Goal: Information Seeking & Learning: Learn about a topic

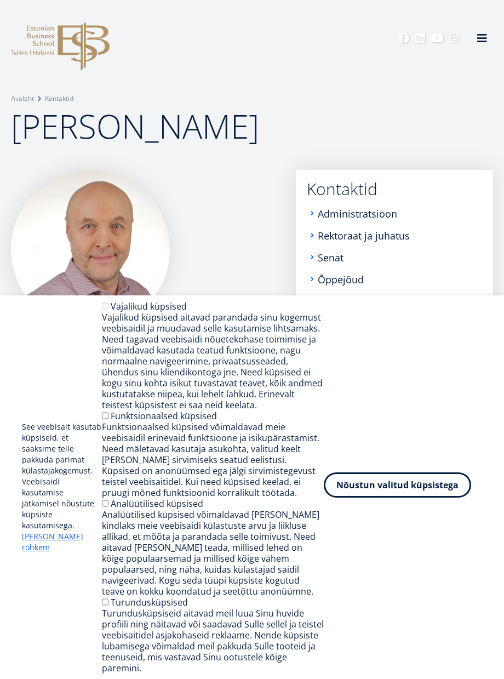
click at [365, 491] on button "Nõustun valitud küpsistega" at bounding box center [397, 484] width 147 height 25
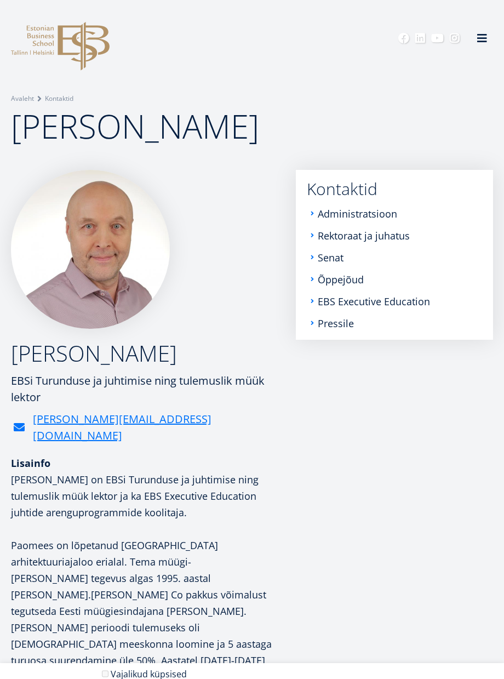
click at [207, 308] on div "[PERSON_NAME] [PERSON_NAME] Turunduse ja juhtimise ning tulemuslik müük lektor …" at bounding box center [148, 307] width 274 height 274
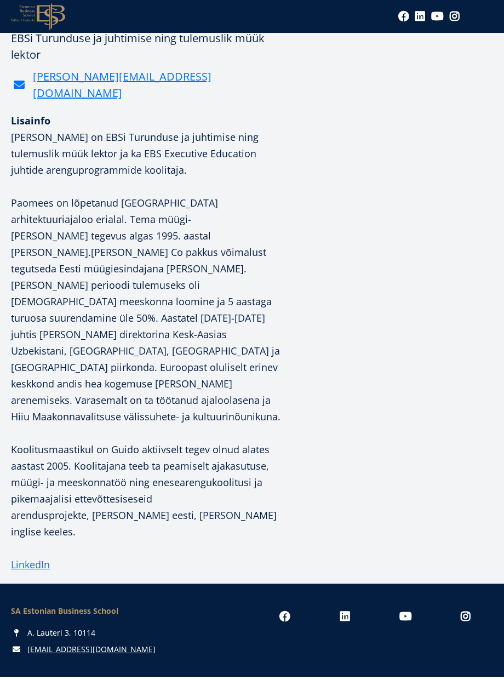
scroll to position [378, 0]
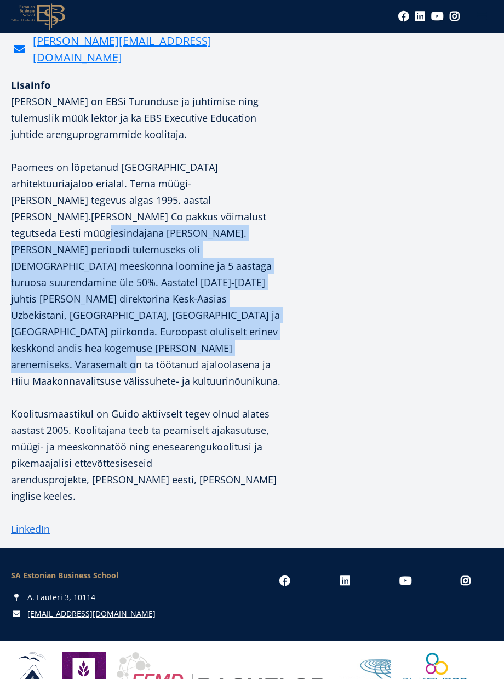
drag, startPoint x: 140, startPoint y: 207, endPoint x: 182, endPoint y: 320, distance: 121.2
click at [182, 320] on p "Paomees on lõpetanud [GEOGRAPHIC_DATA] arhitektuuriajaloo erialal. Tema müügi-[…" at bounding box center [148, 274] width 274 height 230
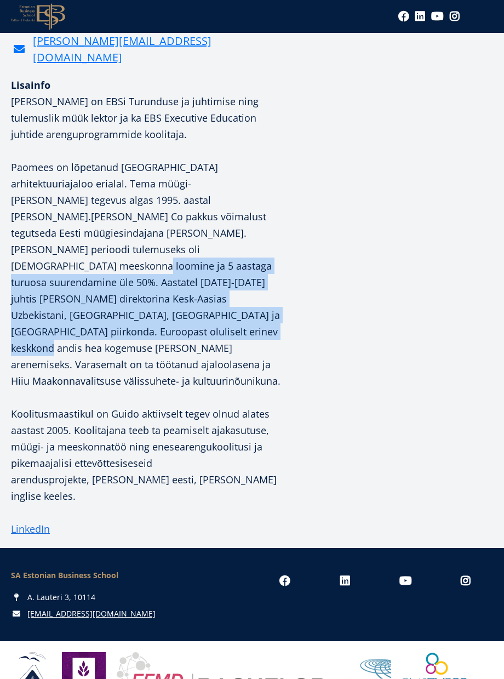
drag, startPoint x: 101, startPoint y: 228, endPoint x: 134, endPoint y: 294, distance: 73.0
click at [134, 294] on p "Paomees on lõpetanud [GEOGRAPHIC_DATA] arhitektuuriajaloo erialal. Tema müügi-[…" at bounding box center [148, 274] width 274 height 230
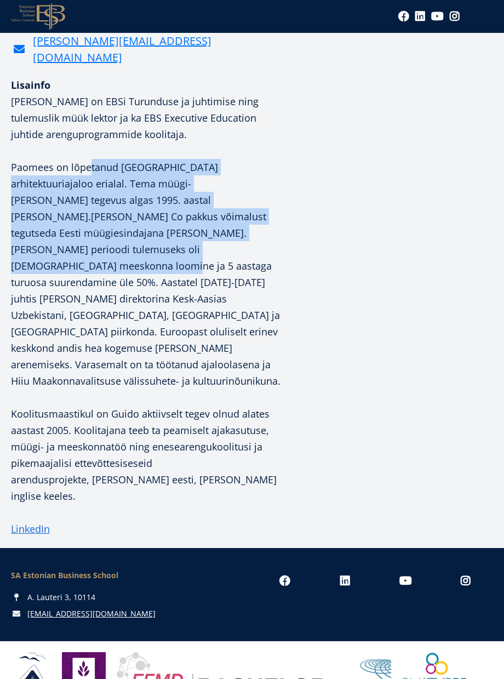
drag, startPoint x: 88, startPoint y: 151, endPoint x: 139, endPoint y: 244, distance: 106.4
click at [138, 243] on p "Paomees on lõpetanud [GEOGRAPHIC_DATA] arhitektuuriajaloo erialal. Tema müügi-[…" at bounding box center [148, 274] width 274 height 230
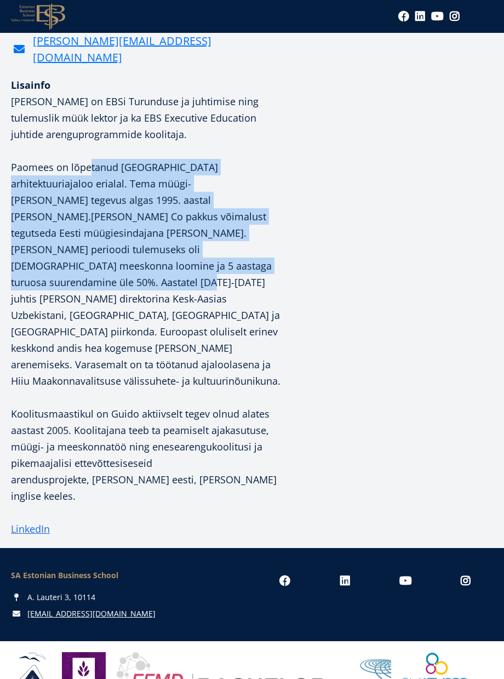
click at [139, 244] on p "Paomees on lõpetanud [GEOGRAPHIC_DATA] arhitektuuriajaloo erialal. Tema müügi-[…" at bounding box center [148, 274] width 274 height 230
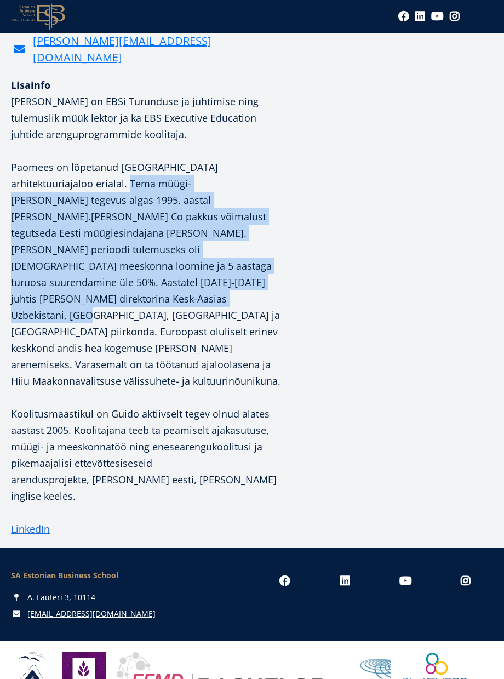
drag, startPoint x: 61, startPoint y: 173, endPoint x: 198, endPoint y: 267, distance: 166.3
click at [198, 268] on p "Paomees on lõpetanud [GEOGRAPHIC_DATA] arhitektuuriajaloo erialal. Tema müügi-[…" at bounding box center [148, 274] width 274 height 230
click at [198, 267] on p "Paomees on lõpetanud [GEOGRAPHIC_DATA] arhitektuuriajaloo erialal. Tema müügi-[…" at bounding box center [148, 274] width 274 height 230
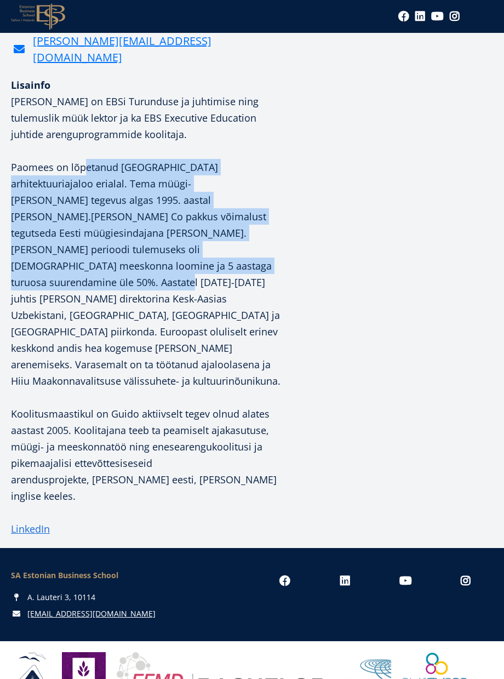
drag, startPoint x: 86, startPoint y: 151, endPoint x: 113, endPoint y: 249, distance: 101.3
click at [113, 249] on p "Paomees on lõpetanud [GEOGRAPHIC_DATA] arhitektuuriajaloo erialal. Tema müügi-[…" at bounding box center [148, 274] width 274 height 230
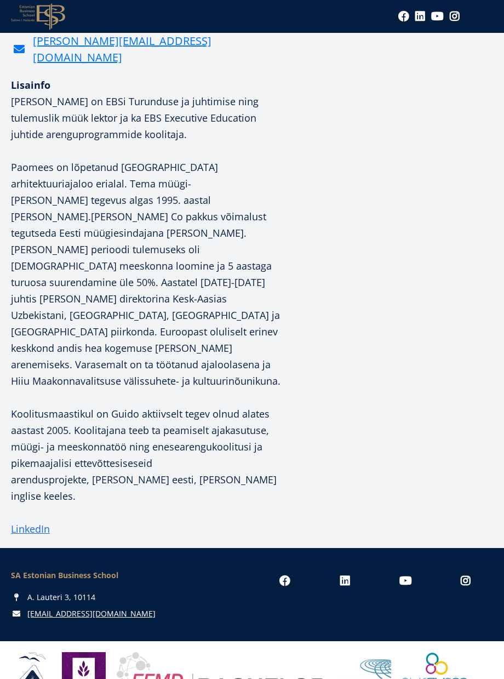
click at [102, 203] on p "Paomees on lõpetanud [GEOGRAPHIC_DATA] arhitektuuriajaloo erialal. Tema müügi-[…" at bounding box center [148, 274] width 274 height 230
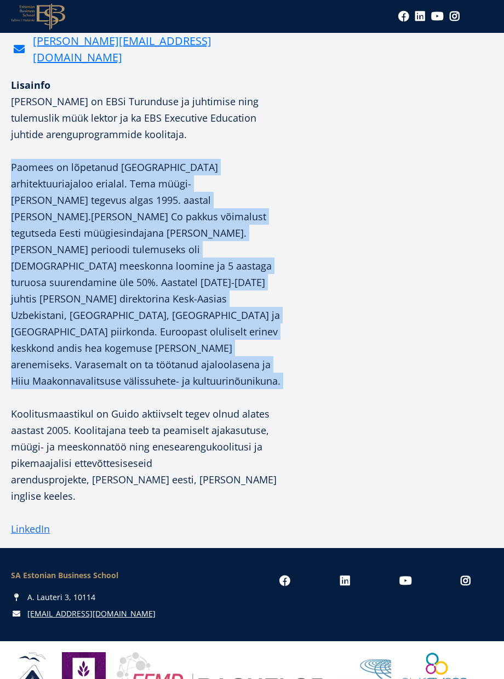
click at [102, 203] on p "Paomees on lõpetanud [GEOGRAPHIC_DATA] arhitektuuriajaloo erialal. Tema müügi-[…" at bounding box center [148, 274] width 274 height 230
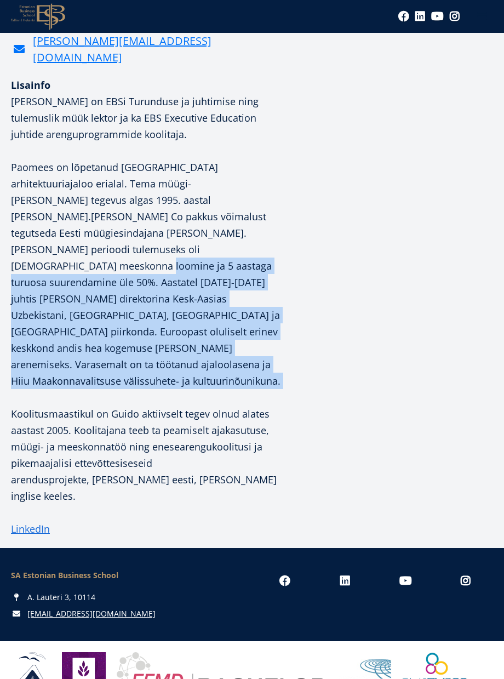
click at [106, 240] on p "Paomees on lõpetanud [GEOGRAPHIC_DATA] arhitektuuriajaloo erialal. Tema müügi-[…" at bounding box center [148, 274] width 274 height 230
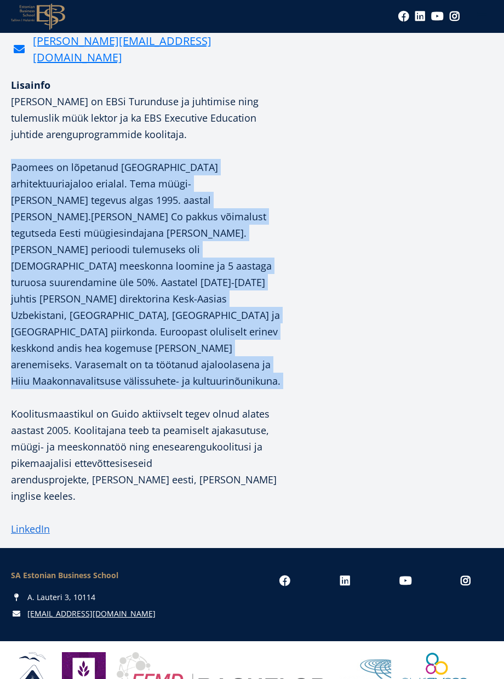
click at [106, 240] on p "Paomees on lõpetanud [GEOGRAPHIC_DATA] arhitektuuriajaloo erialal. Tema müügi-[…" at bounding box center [148, 274] width 274 height 230
click at [75, 238] on p "Paomees on lõpetanud [GEOGRAPHIC_DATA] arhitektuuriajaloo erialal. Tema müügi-[…" at bounding box center [148, 274] width 274 height 230
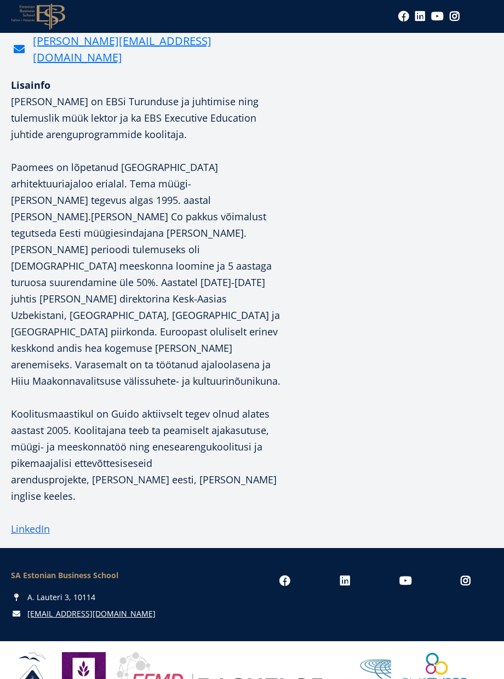
click at [116, 229] on p "Paomees on lõpetanud [GEOGRAPHIC_DATA] arhitektuuriajaloo erialal. Tema müügi-[…" at bounding box center [148, 274] width 274 height 230
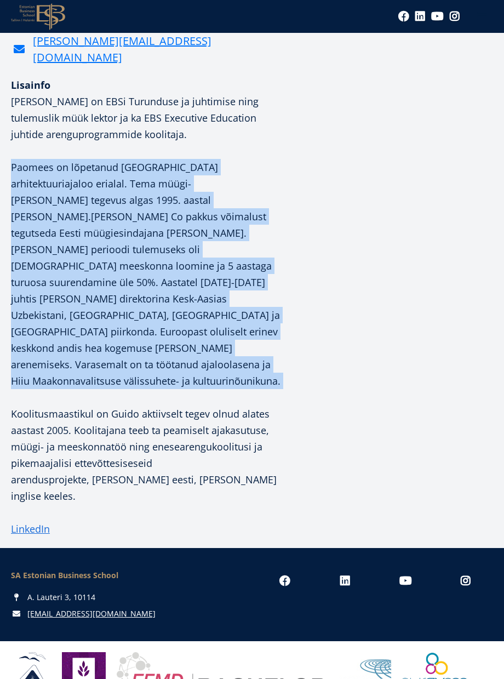
click at [116, 229] on p "Paomees on lõpetanud [GEOGRAPHIC_DATA] arhitektuuriajaloo erialal. Tema müügi-[…" at bounding box center [148, 274] width 274 height 230
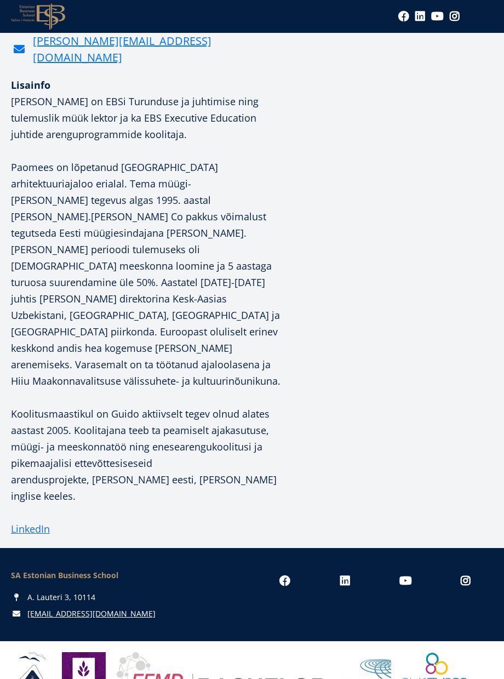
click at [123, 262] on p "Paomees on lõpetanud [GEOGRAPHIC_DATA] arhitektuuriajaloo erialal. Tema müügi-[…" at bounding box center [148, 274] width 274 height 230
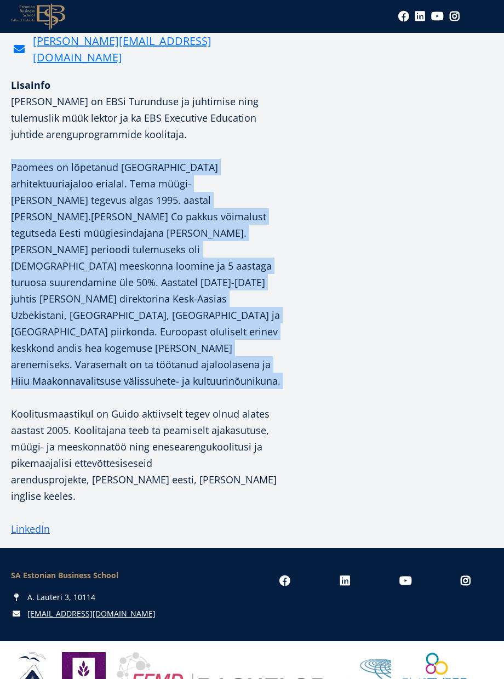
click at [123, 262] on p "Paomees on lõpetanud [GEOGRAPHIC_DATA] arhitektuuriajaloo erialal. Tema müügi-[…" at bounding box center [148, 274] width 274 height 230
click at [105, 262] on p "Paomees on lõpetanud [GEOGRAPHIC_DATA] arhitektuuriajaloo erialal. Tema müügi-[…" at bounding box center [148, 274] width 274 height 230
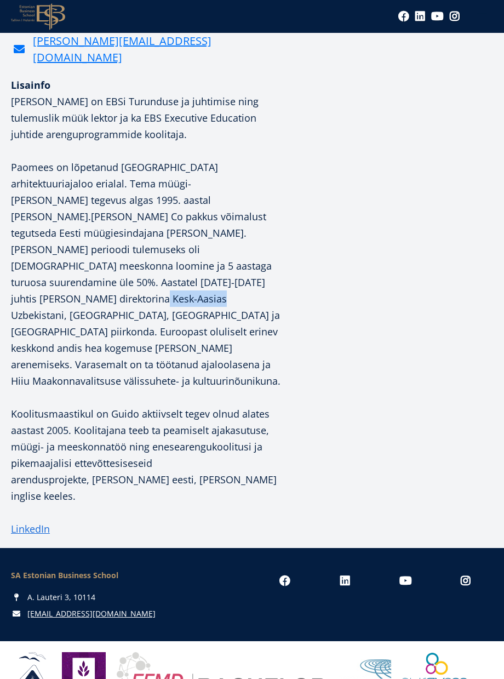
click at [105, 262] on p "Paomees on lõpetanud [GEOGRAPHIC_DATA] arhitektuuriajaloo erialal. Tema müügi-[…" at bounding box center [148, 274] width 274 height 230
click at [205, 283] on p "Paomees on lõpetanud [GEOGRAPHIC_DATA] arhitektuuriajaloo erialal. Tema müügi-[…" at bounding box center [148, 274] width 274 height 230
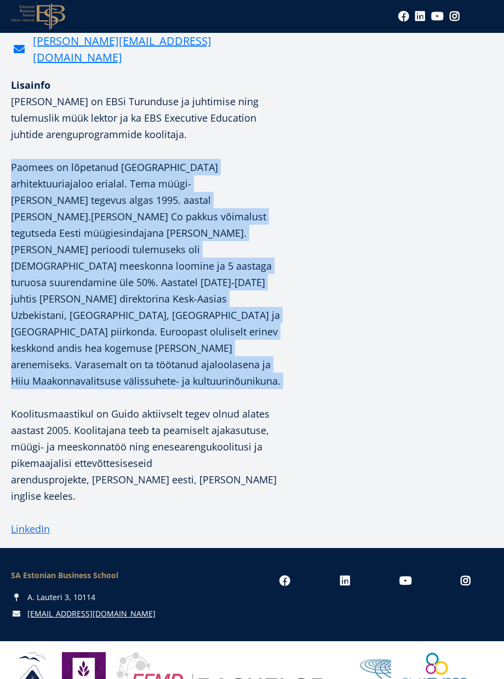
click at [205, 283] on p "Paomees on lõpetanud [GEOGRAPHIC_DATA] arhitektuuriajaloo erialal. Tema müügi-[…" at bounding box center [148, 274] width 274 height 230
click at [127, 283] on p "Paomees on lõpetanud [GEOGRAPHIC_DATA] arhitektuuriajaloo erialal. Tema müügi-[…" at bounding box center [148, 274] width 274 height 230
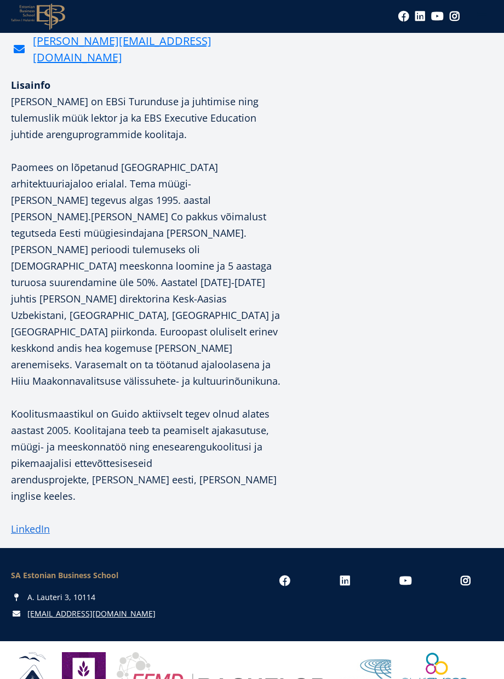
scroll to position [0, 0]
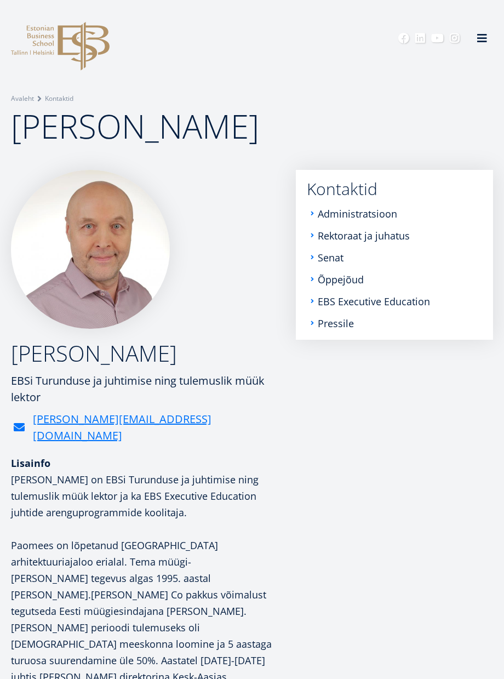
click at [108, 208] on img at bounding box center [90, 249] width 159 height 159
click at [233, 395] on div "EBSi Turunduse ja juhtimise ning tulemuslik müük lektor" at bounding box center [148, 389] width 274 height 33
